Goal: Transaction & Acquisition: Obtain resource

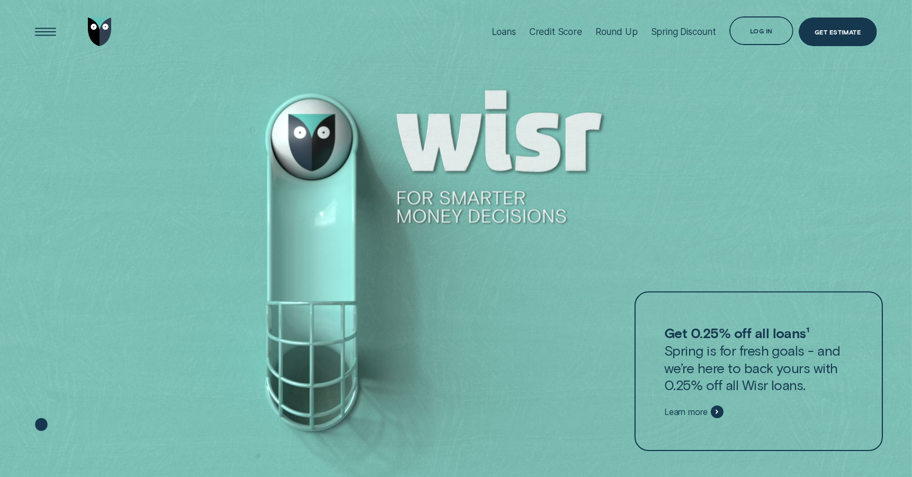
click at [696, 401] on div at bounding box center [759, 370] width 248 height 159
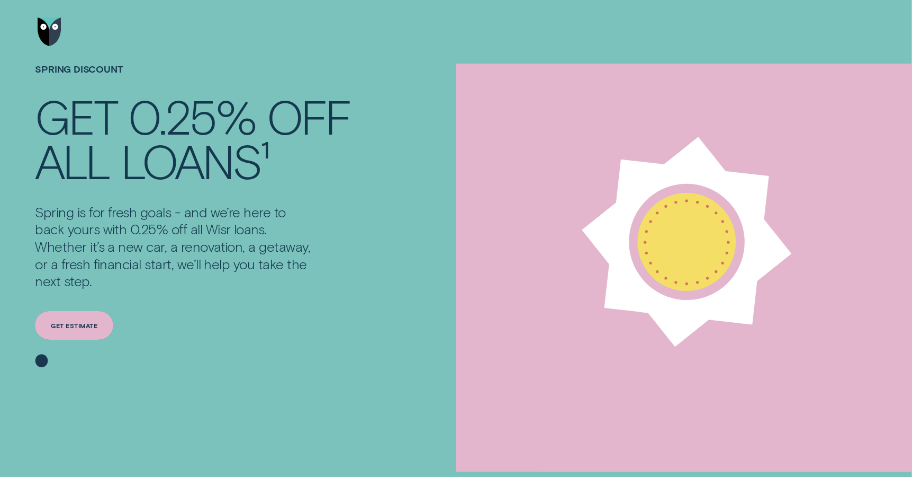
click at [83, 332] on div "Get estimate" at bounding box center [74, 325] width 78 height 29
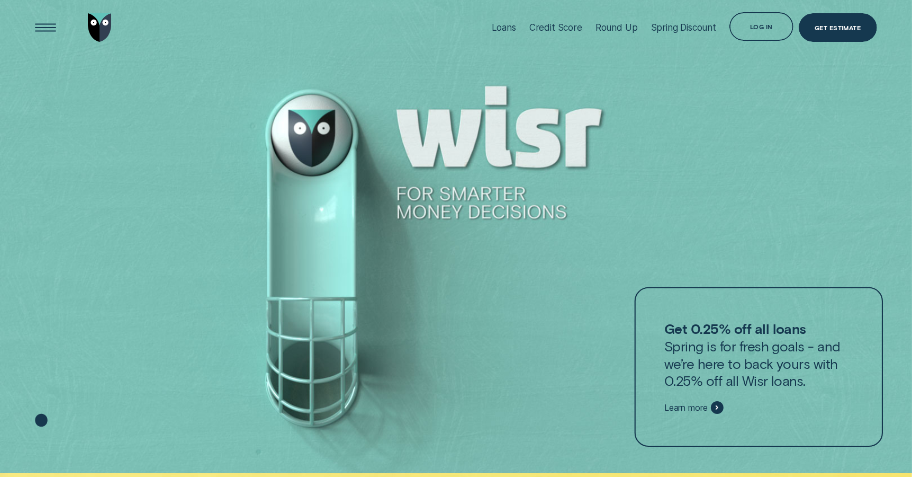
scroll to position [6, 0]
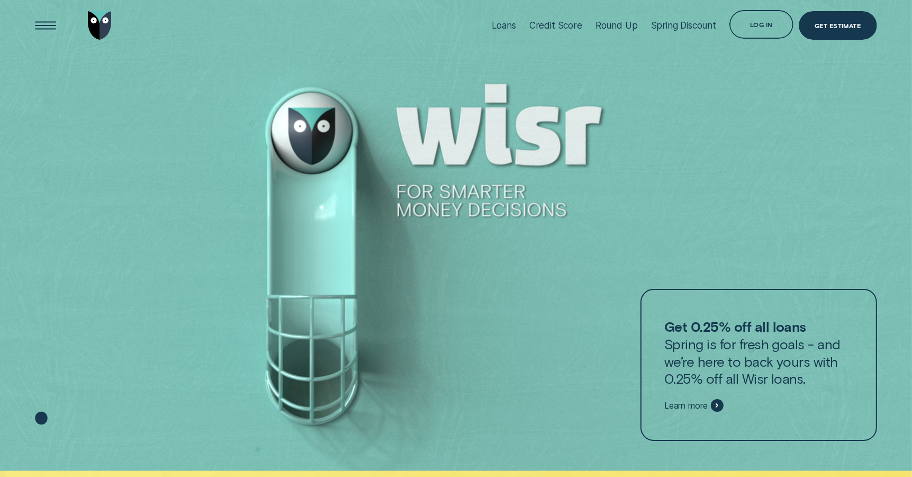
click at [508, 34] on div "Loans" at bounding box center [504, 26] width 24 height 64
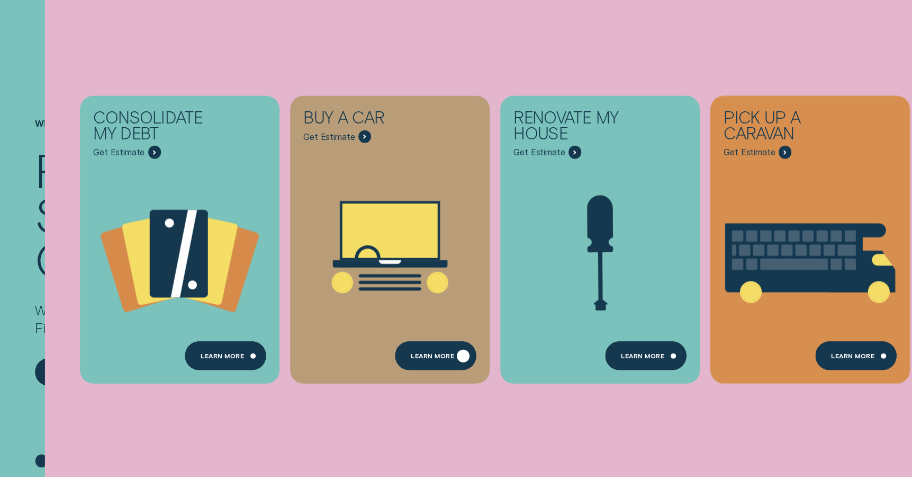
scroll to position [413, 0]
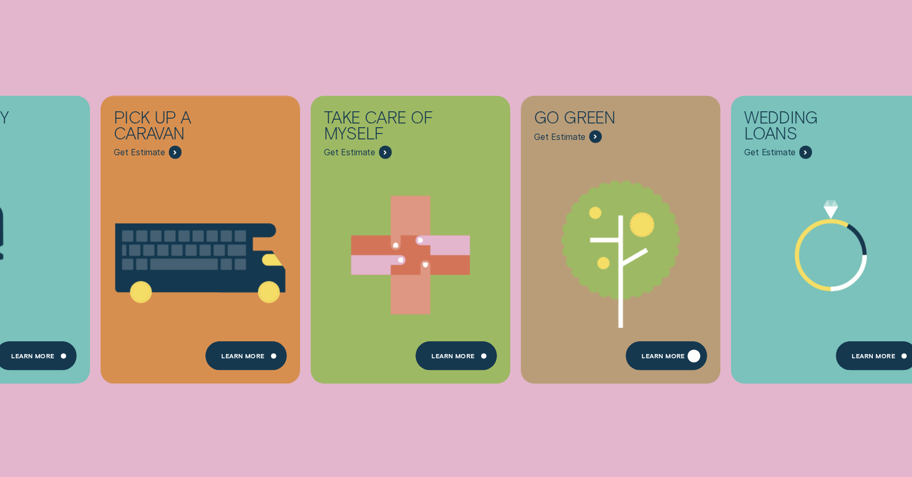
click at [641, 348] on div "Learn more" at bounding box center [667, 355] width 82 height 29
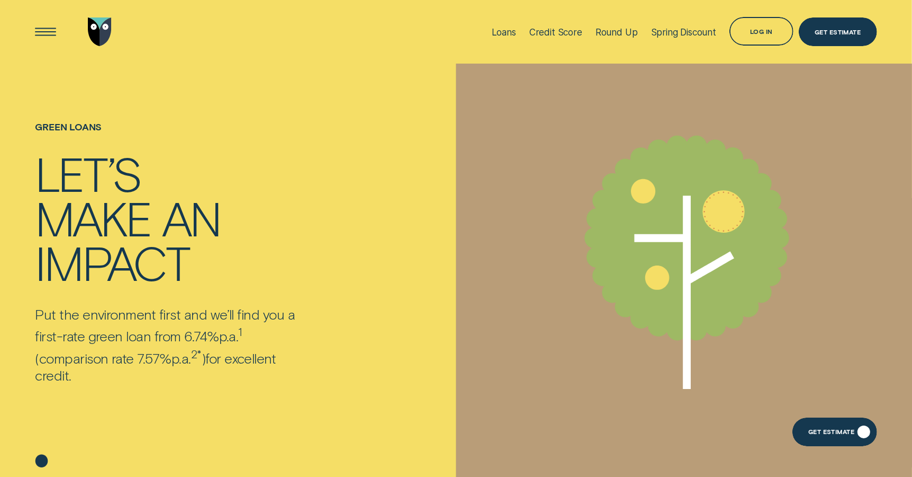
click at [844, 424] on div "Get Estimate" at bounding box center [835, 431] width 85 height 29
